Goal: Task Accomplishment & Management: Complete application form

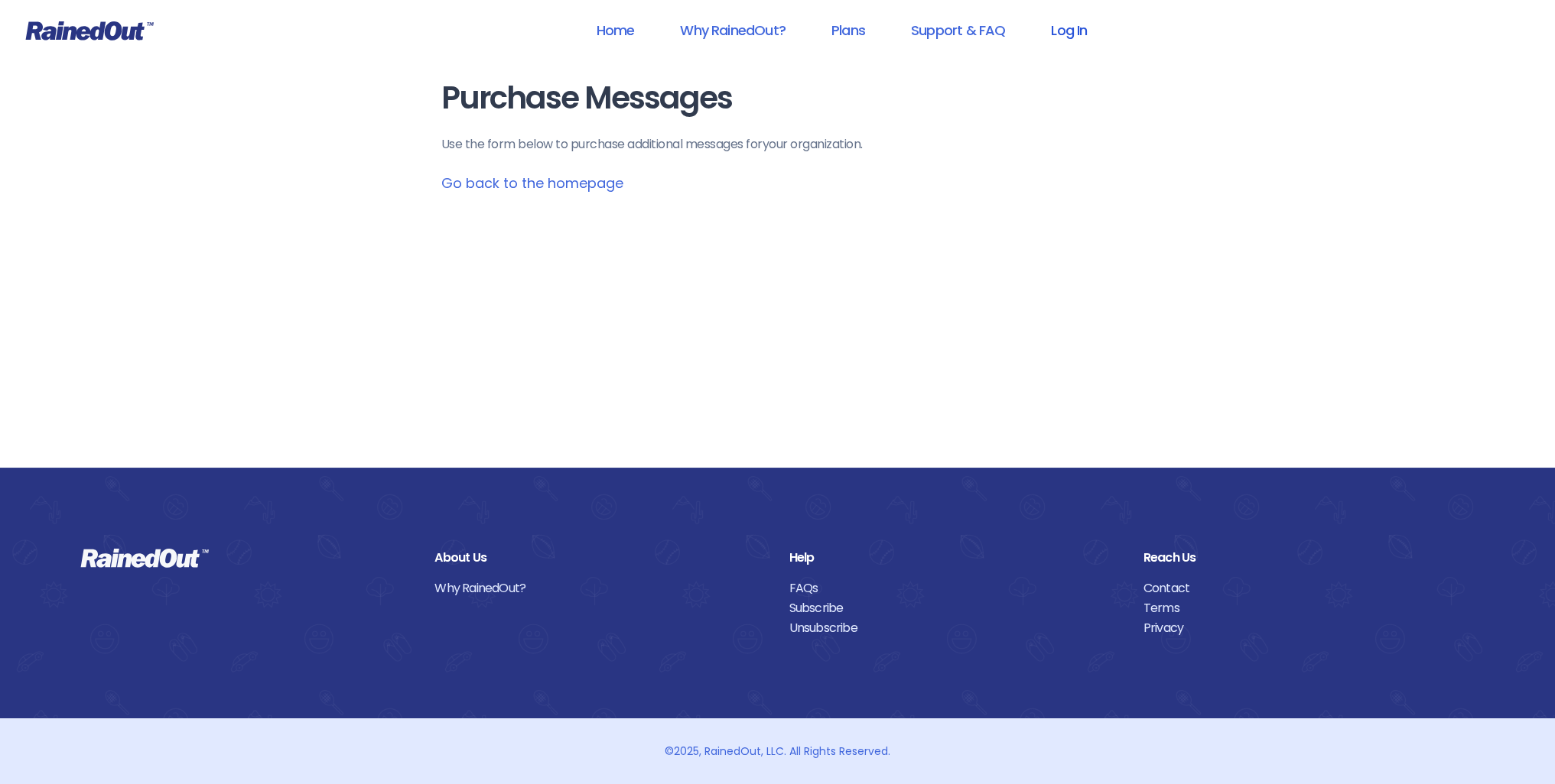
click at [1080, 33] on link "Log In" at bounding box center [1068, 30] width 76 height 34
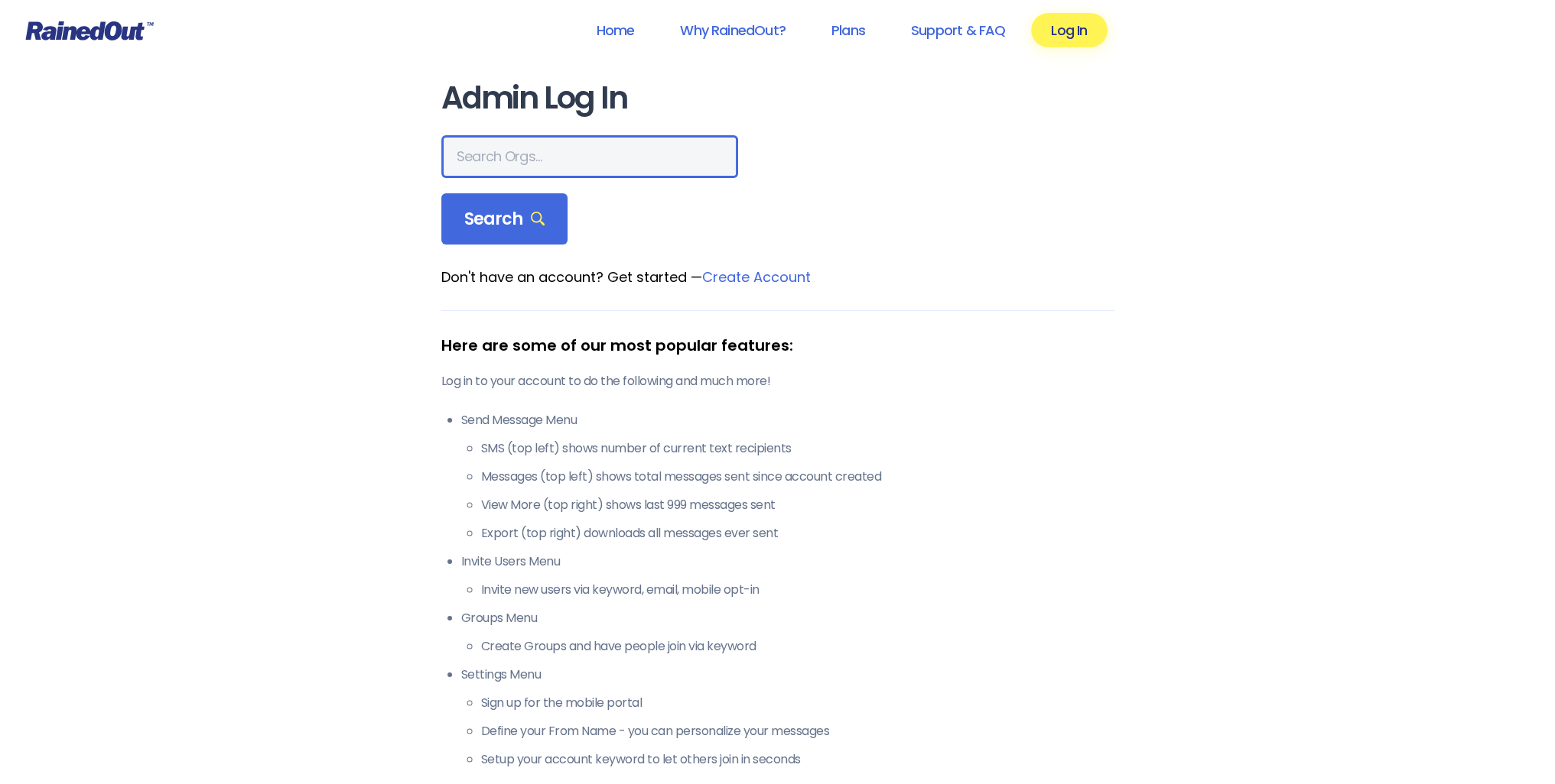
click at [586, 152] on input "text" at bounding box center [590, 156] width 297 height 43
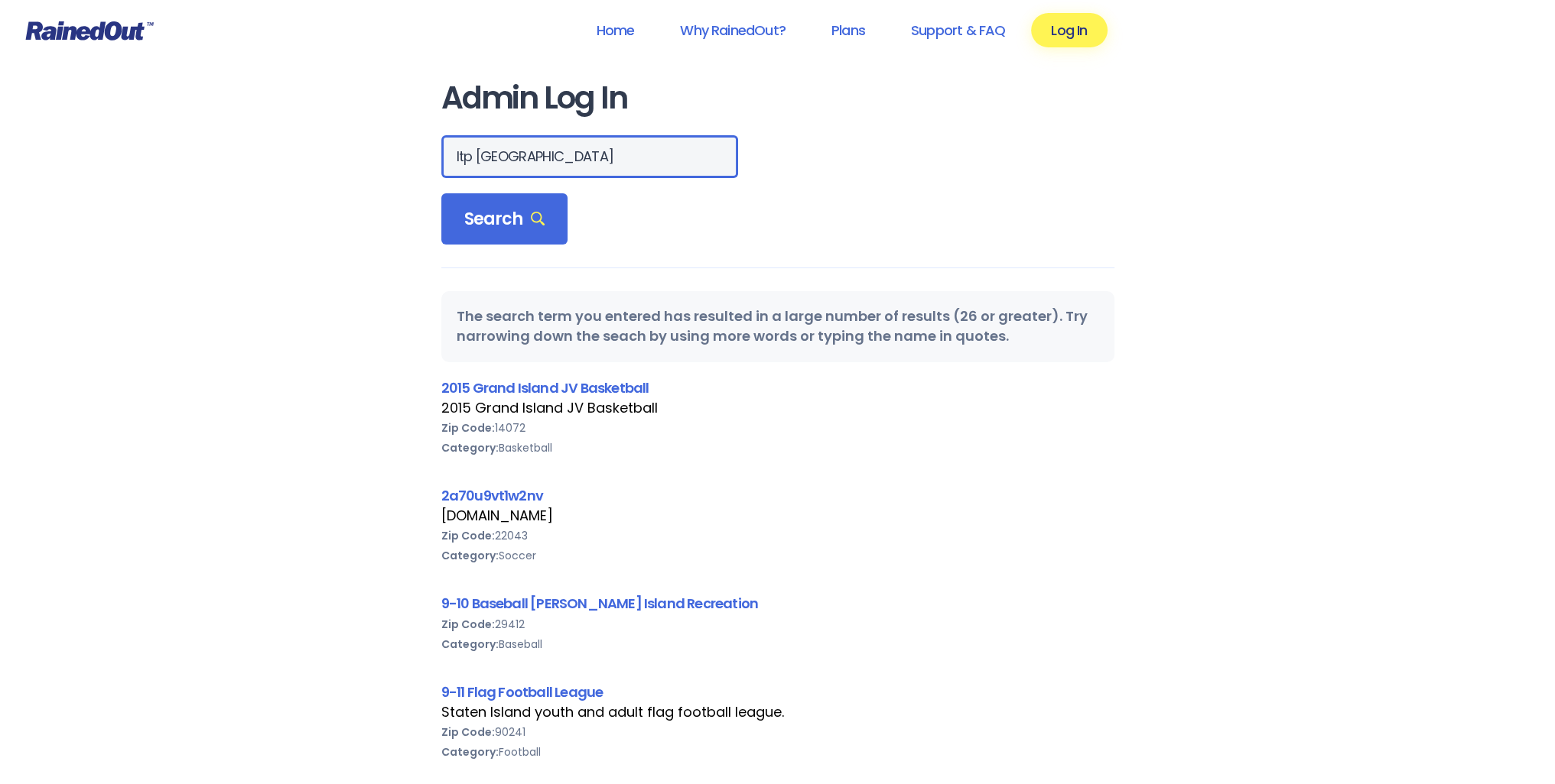
click at [492, 159] on input "ltp [GEOGRAPHIC_DATA]" at bounding box center [590, 156] width 297 height 43
type input "ltp [PERSON_NAME] island"
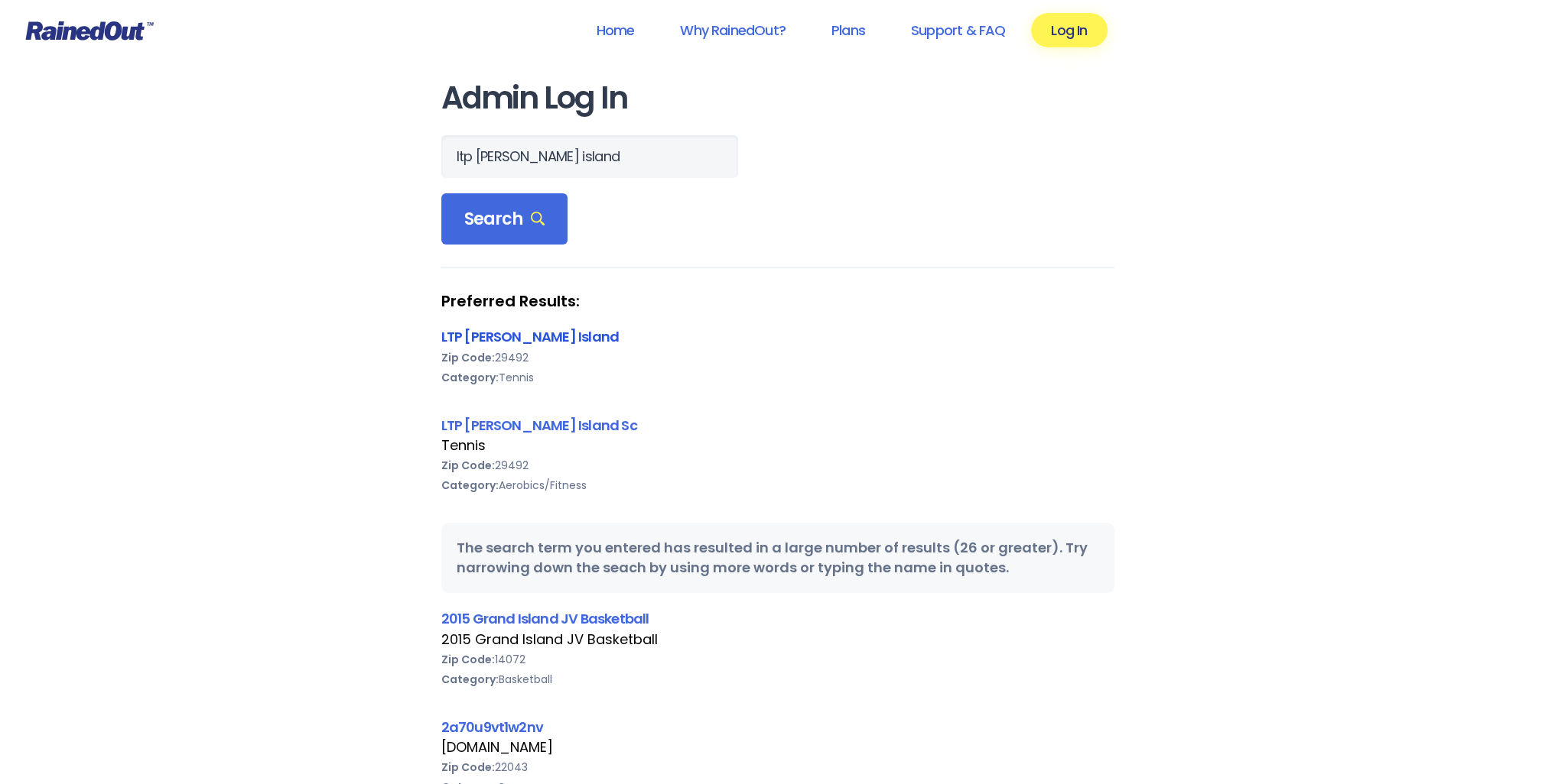
click at [477, 332] on link "LTP [PERSON_NAME] Island" at bounding box center [531, 336] width 178 height 19
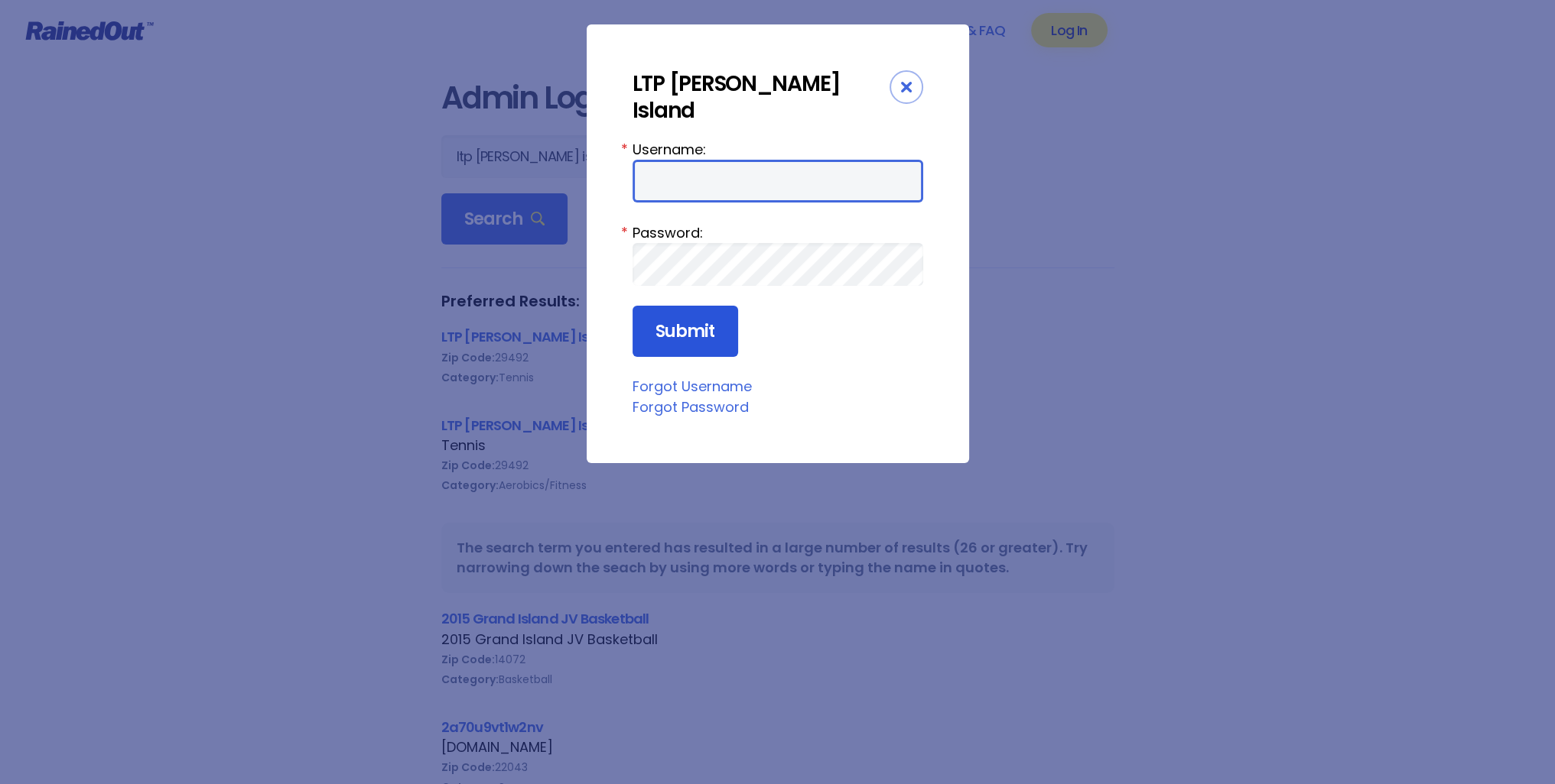
type input "tennis"
click at [676, 311] on input "Submit" at bounding box center [685, 332] width 106 height 52
